Goal: Find specific page/section: Find specific page/section

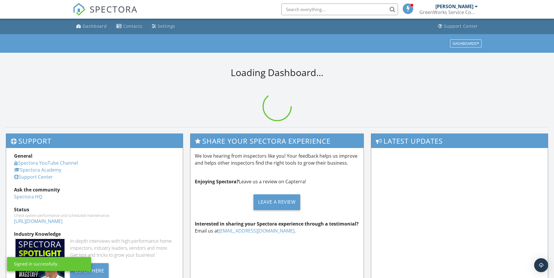
click at [314, 8] on input "text" at bounding box center [339, 10] width 117 height 12
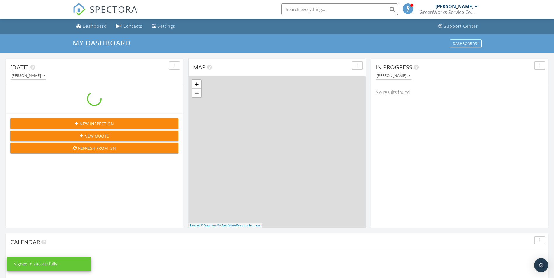
scroll to position [540, 563]
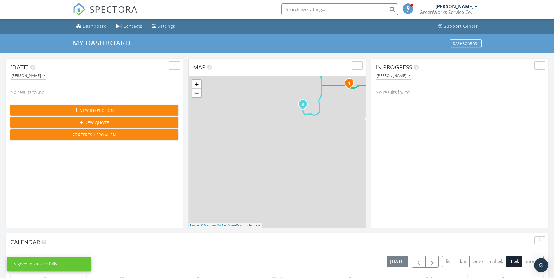
click at [341, 8] on input "text" at bounding box center [339, 10] width 117 height 12
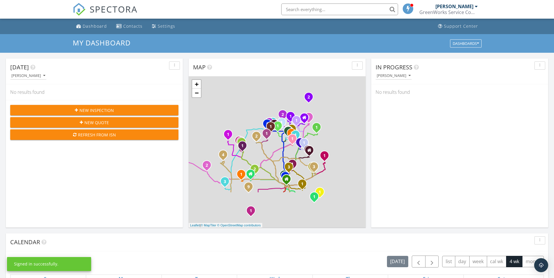
paste input "[STREET_ADDRESS]"
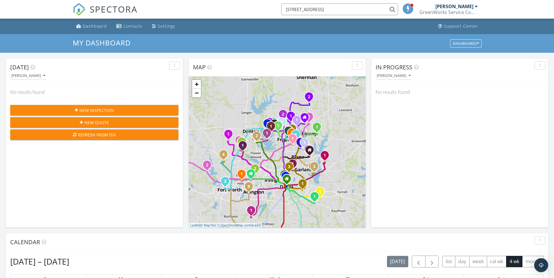
type input "[STREET_ADDRESS]"
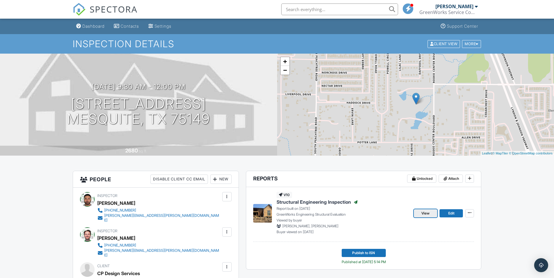
click at [424, 214] on span "View" at bounding box center [425, 214] width 8 height 6
